Goal: Information Seeking & Learning: Stay updated

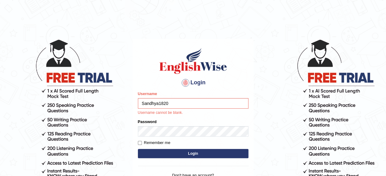
type input "Sandhya1820"
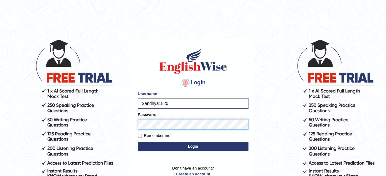
click at [138, 141] on button "Login" at bounding box center [193, 145] width 110 height 9
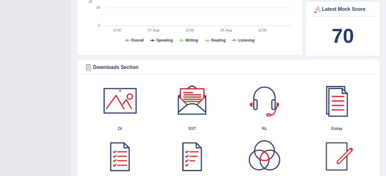
scroll to position [276, 0]
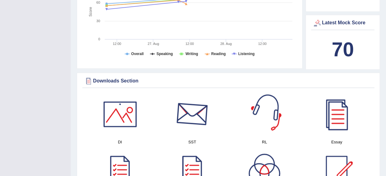
click at [199, 120] on div at bounding box center [192, 113] width 43 height 43
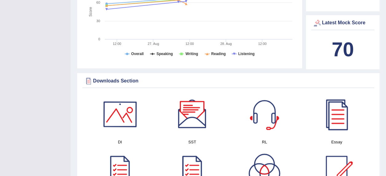
click at [129, 115] on div at bounding box center [119, 113] width 43 height 43
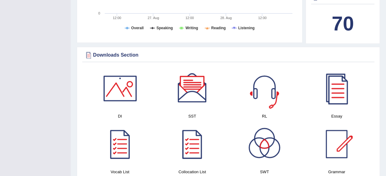
scroll to position [338, 0]
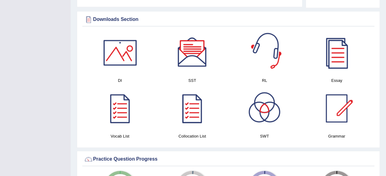
click at [263, 68] on div at bounding box center [264, 52] width 43 height 43
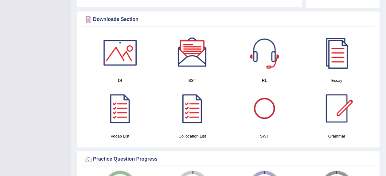
click at [272, 108] on div at bounding box center [264, 108] width 43 height 43
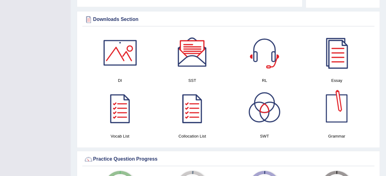
click at [332, 107] on div at bounding box center [336, 108] width 43 height 43
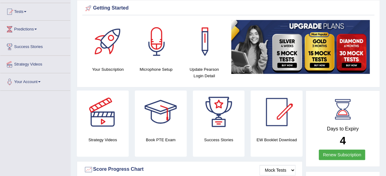
scroll to position [53, 0]
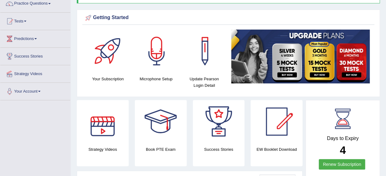
click at [112, 120] on div at bounding box center [102, 121] width 43 height 43
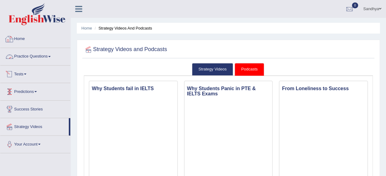
click at [42, 55] on link "Practice Questions" at bounding box center [35, 55] width 70 height 15
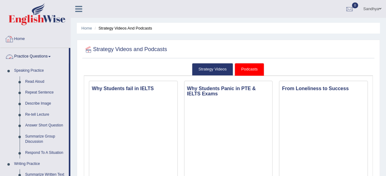
click at [21, 39] on link "Home" at bounding box center [35, 37] width 70 height 15
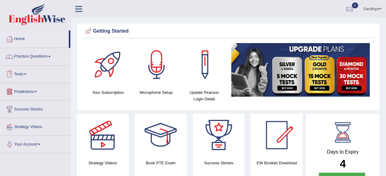
click at [33, 90] on link "Predictions" at bounding box center [35, 90] width 70 height 15
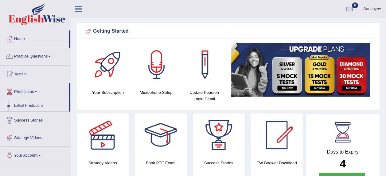
click at [25, 106] on link "Latest Predictions" at bounding box center [39, 105] width 57 height 11
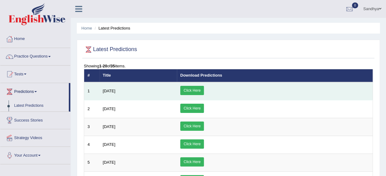
click at [204, 91] on link "Click Here" at bounding box center [192, 90] width 24 height 9
click at [204, 92] on link "Click Here" at bounding box center [192, 90] width 24 height 9
